Goal: Task Accomplishment & Management: Manage account settings

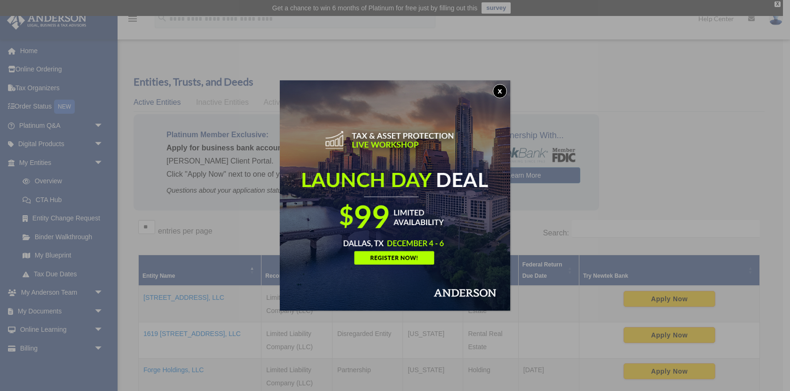
click at [500, 90] on button "x" at bounding box center [500, 91] width 14 height 14
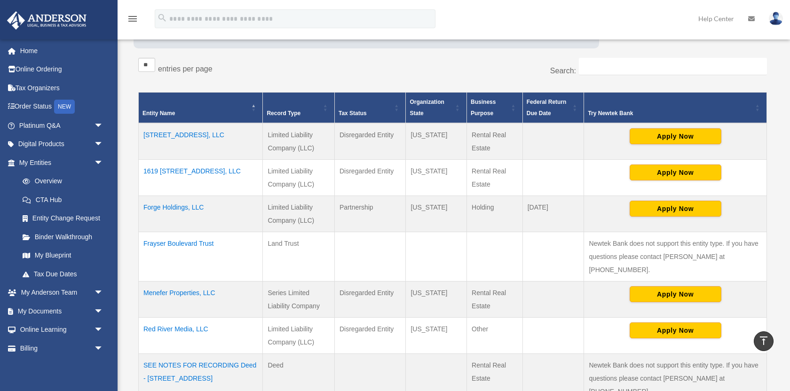
scroll to position [165, 0]
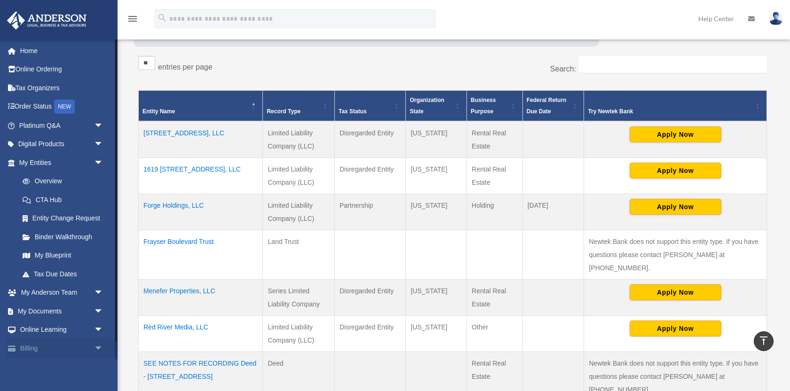
click at [45, 345] on link "Billing arrow_drop_down" at bounding box center [62, 348] width 111 height 19
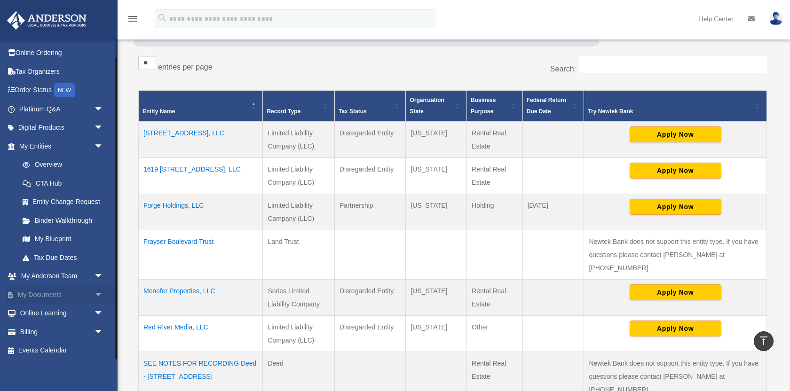
scroll to position [19, 0]
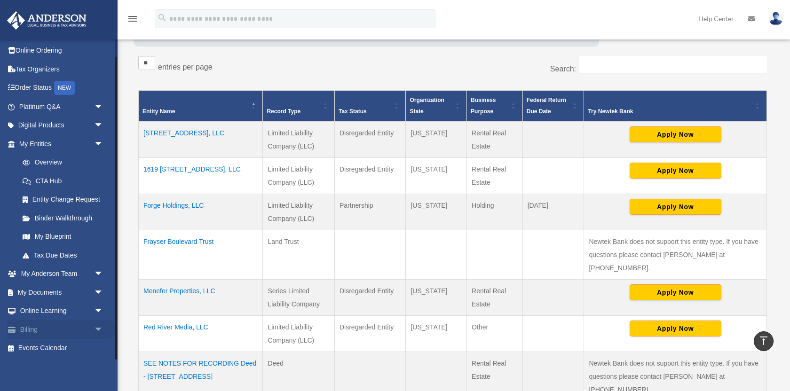
click at [100, 329] on span "arrow_drop_down" at bounding box center [103, 329] width 19 height 19
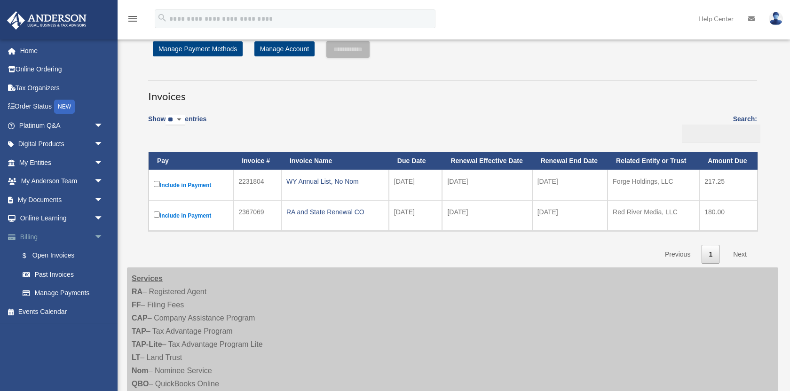
scroll to position [38, 0]
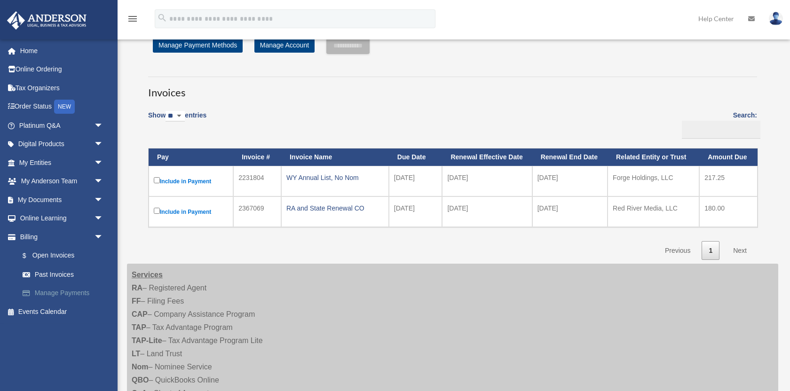
click at [73, 294] on link "Manage Payments" at bounding box center [65, 293] width 104 height 19
